Goal: Find specific page/section: Find specific page/section

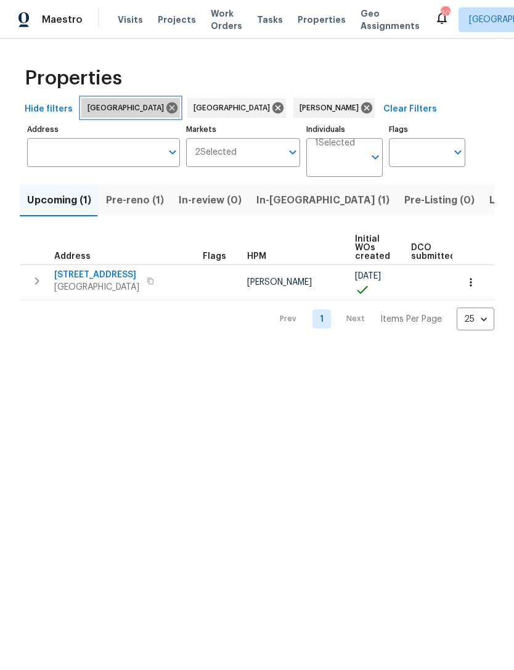
click at [167, 109] on icon at bounding box center [172, 107] width 11 height 11
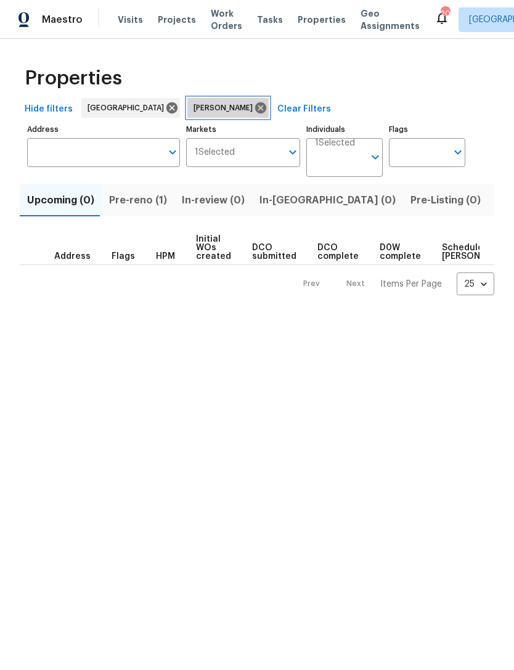
click at [254, 110] on icon at bounding box center [261, 108] width 14 height 14
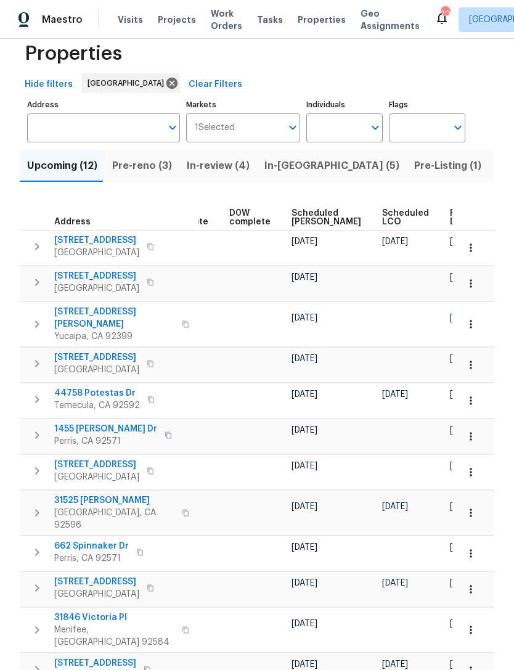
scroll to position [0, 309]
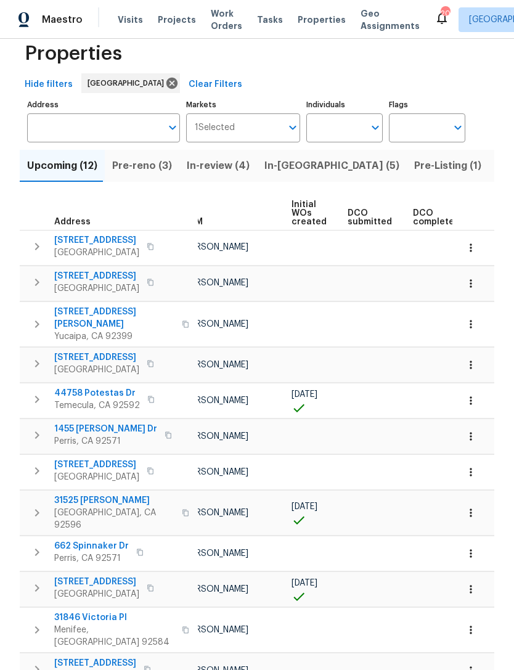
click at [345, 128] on input "Individuals" at bounding box center [336, 127] width 58 height 29
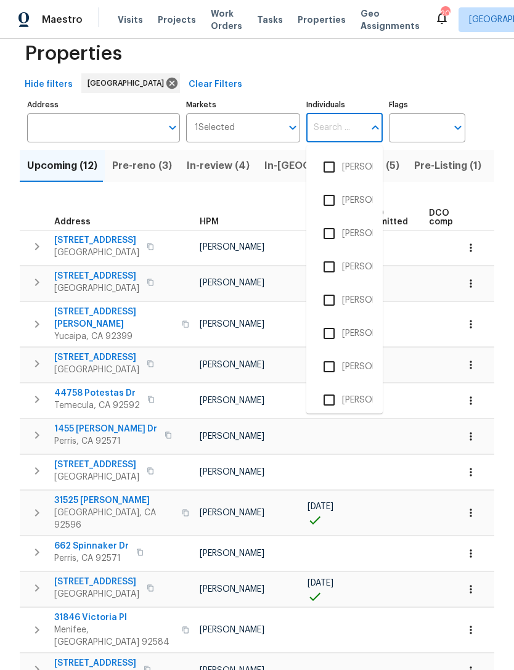
scroll to position [0, 46]
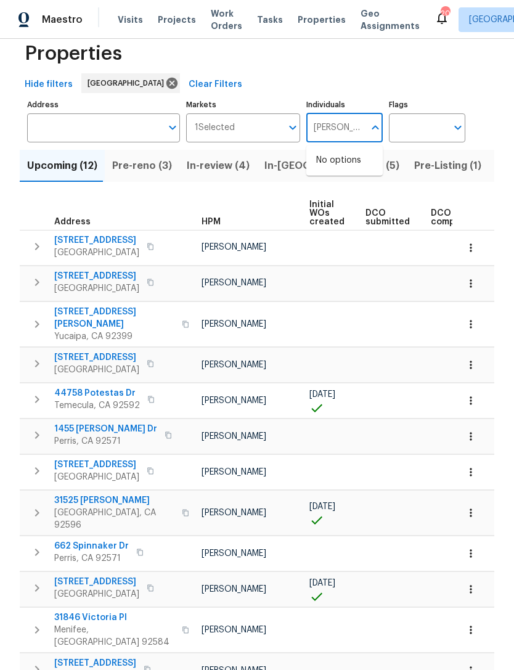
type input "[PERSON_NAME]"
click at [340, 168] on input "checkbox" at bounding box center [329, 167] width 26 height 26
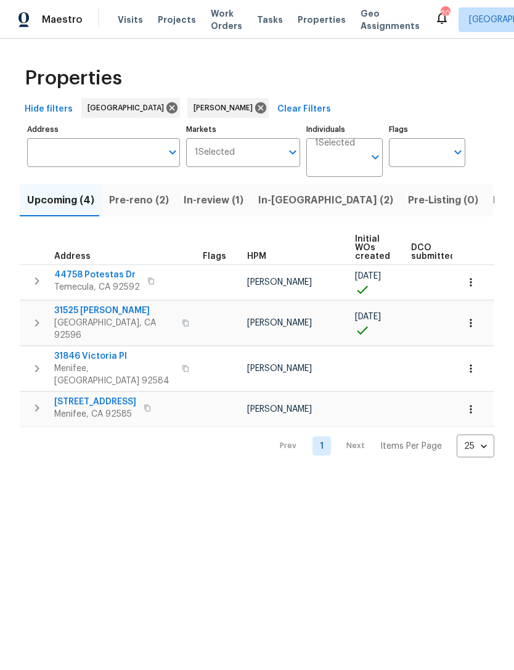
click at [146, 199] on span "Pre-reno (2)" at bounding box center [139, 200] width 60 height 17
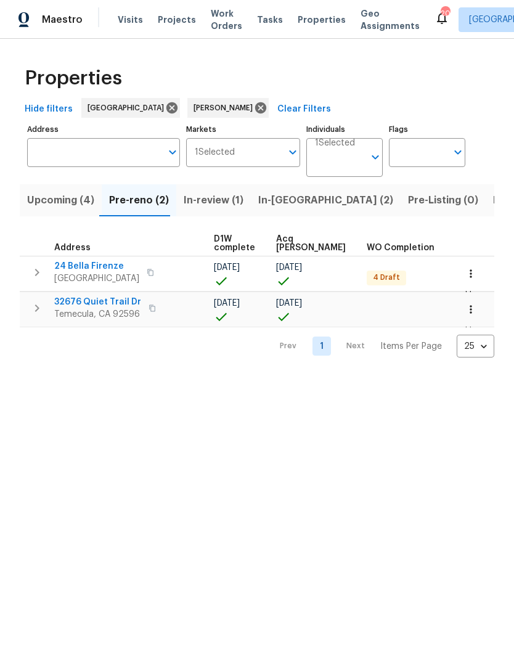
scroll to position [0, 199]
click at [266, 200] on span "In-[GEOGRAPHIC_DATA] (2)" at bounding box center [325, 200] width 135 height 17
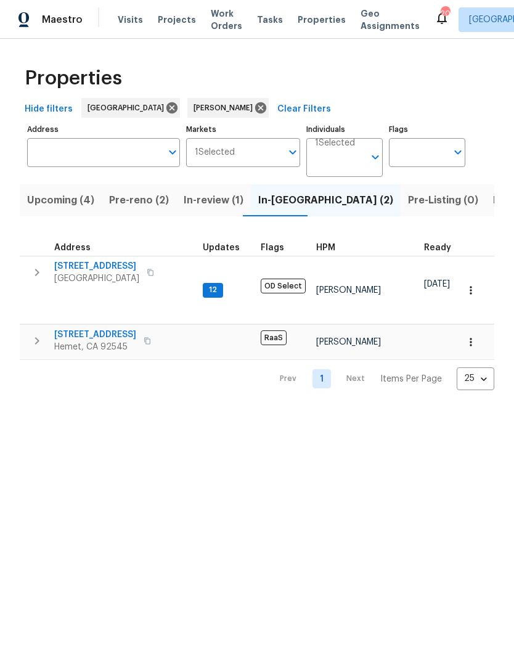
click at [47, 201] on span "Upcoming (4)" at bounding box center [60, 200] width 67 height 17
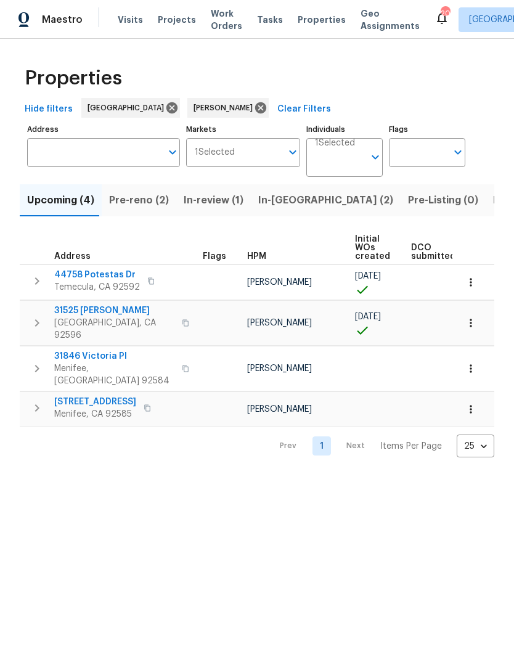
click at [15, 454] on div "Properties Hide filters Riverside [PERSON_NAME] Clear Filters Address Address M…" at bounding box center [257, 258] width 514 height 438
